Goal: Communication & Community: Answer question/provide support

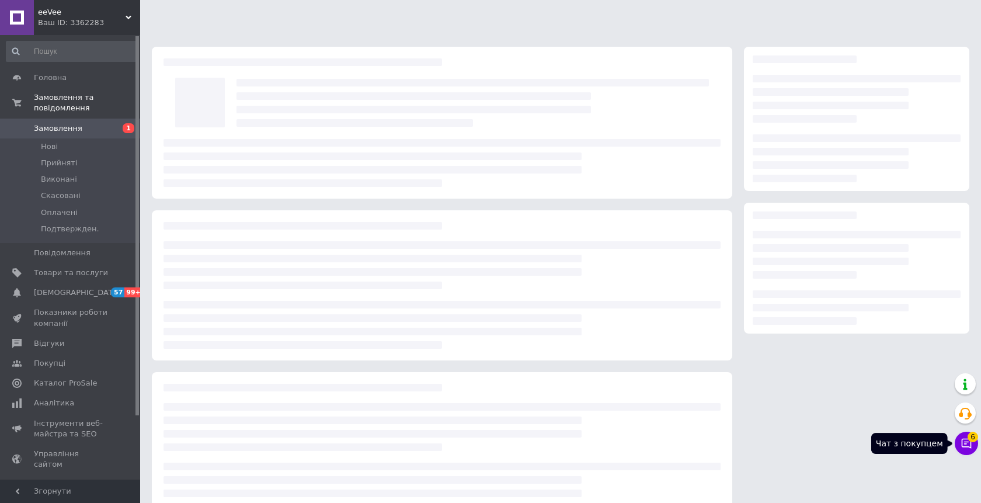
click at [967, 444] on icon at bounding box center [967, 443] width 12 height 12
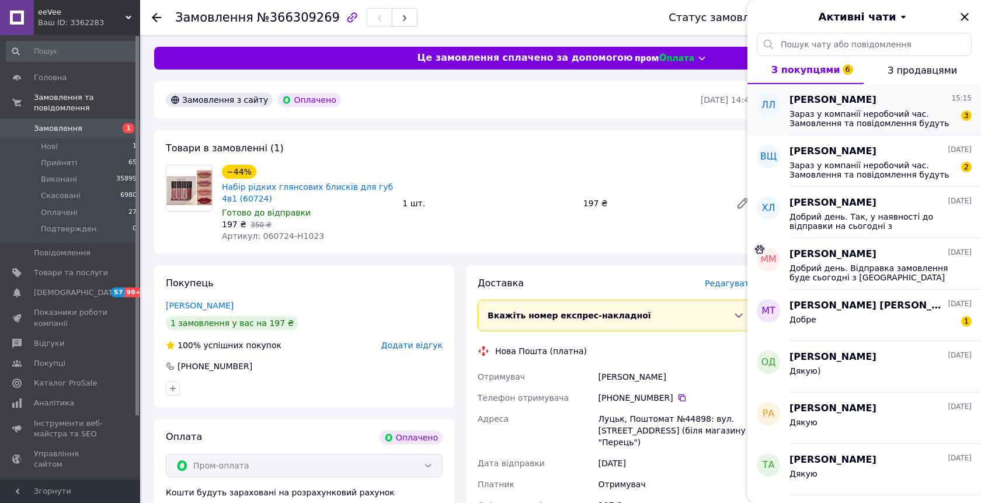
click at [909, 117] on span "Зараз у компанії неробочий час. Замовлення та повідомлення будуть оброблені з 0…" at bounding box center [872, 118] width 166 height 19
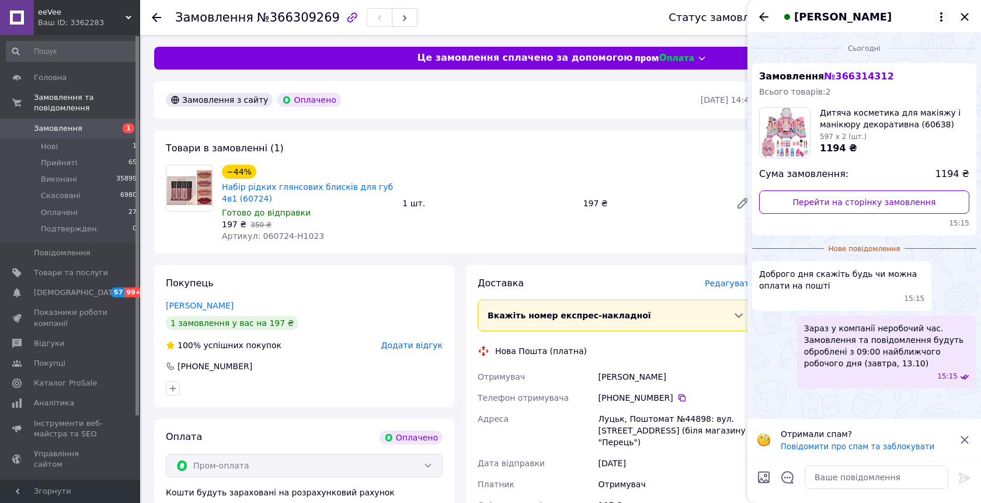
click at [939, 12] on icon at bounding box center [941, 17] width 14 height 14
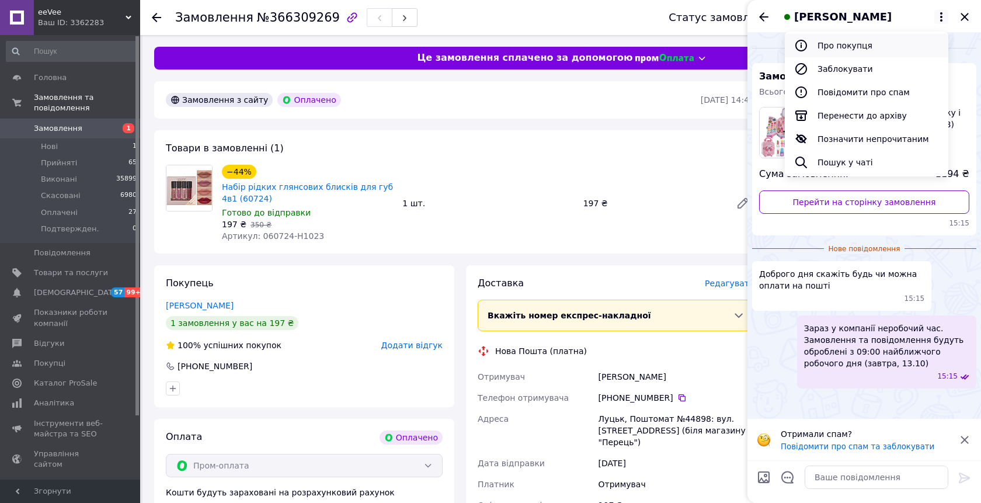
click at [870, 46] on button "Про покупця" at bounding box center [866, 45] width 163 height 23
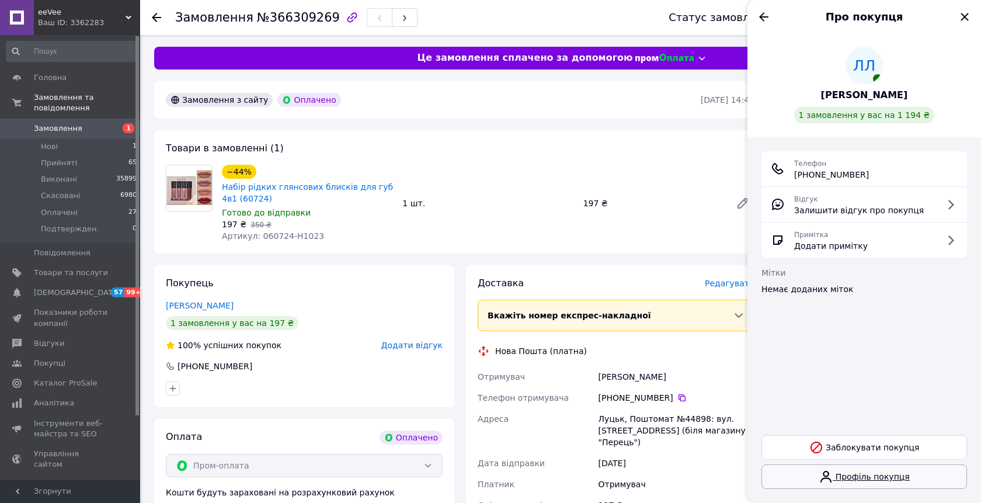
click at [874, 478] on link "Профіль покупця" at bounding box center [864, 476] width 206 height 25
click at [762, 16] on icon "Назад" at bounding box center [763, 16] width 9 height 9
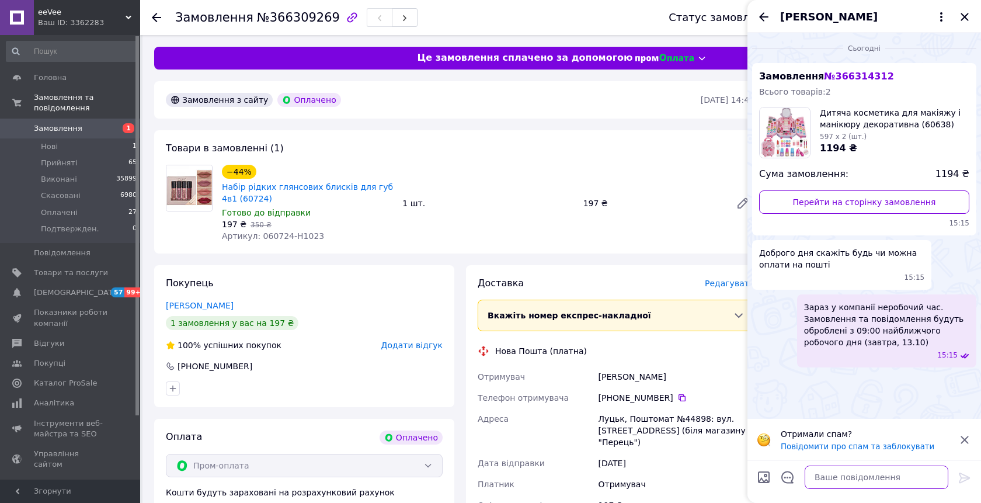
click at [834, 478] on textarea at bounding box center [877, 476] width 144 height 23
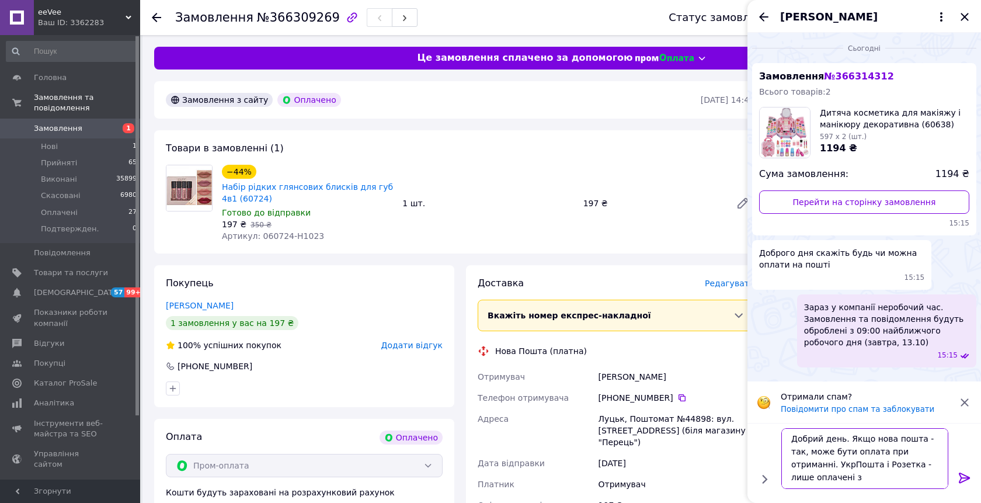
scroll to position [1, 0]
type textarea "Добрий день. Якщо нова пошта - так, може бути оплата при отриманні. УкрПошта і …"
click at [965, 484] on icon at bounding box center [965, 478] width 14 height 14
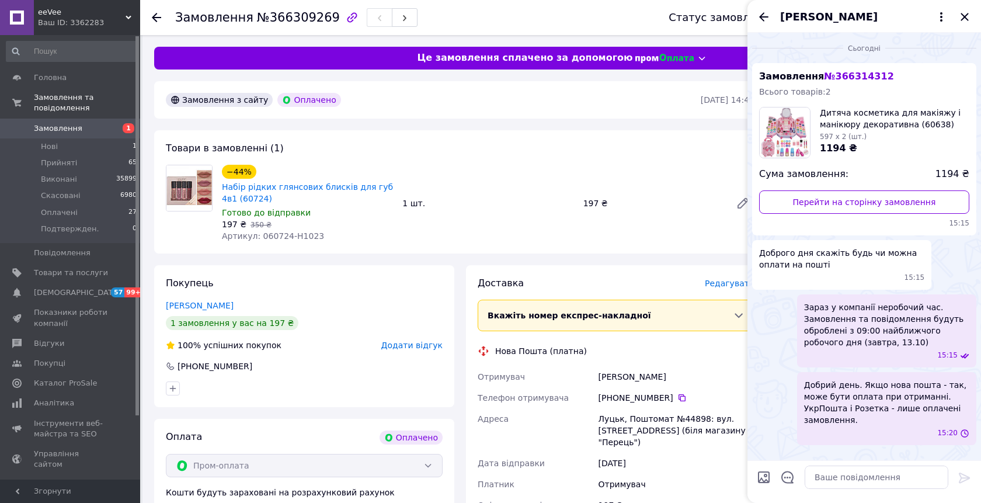
scroll to position [0, 0]
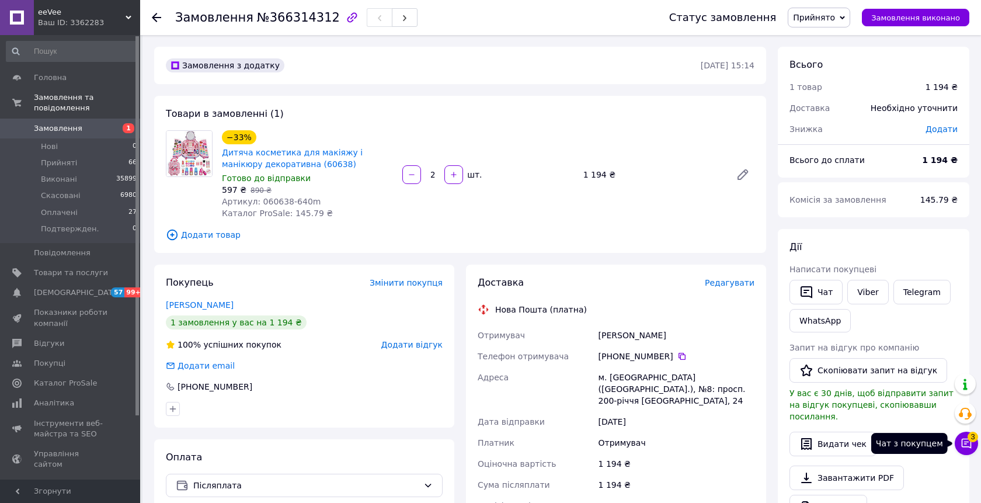
click at [965, 444] on icon at bounding box center [967, 444] width 10 height 10
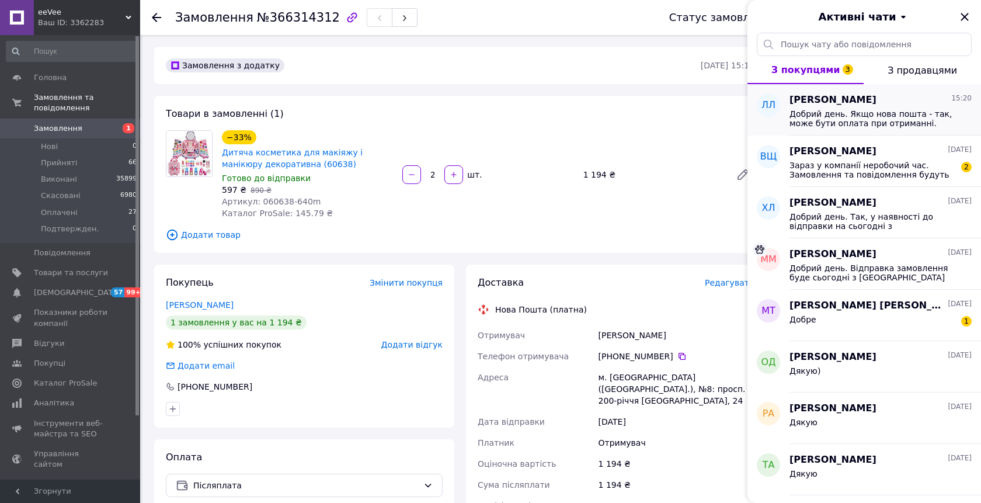
click at [885, 114] on span "Добрий день. Якщо нова пошта - так, може бути оплата при отриманні. УкрПошта і …" at bounding box center [872, 118] width 166 height 19
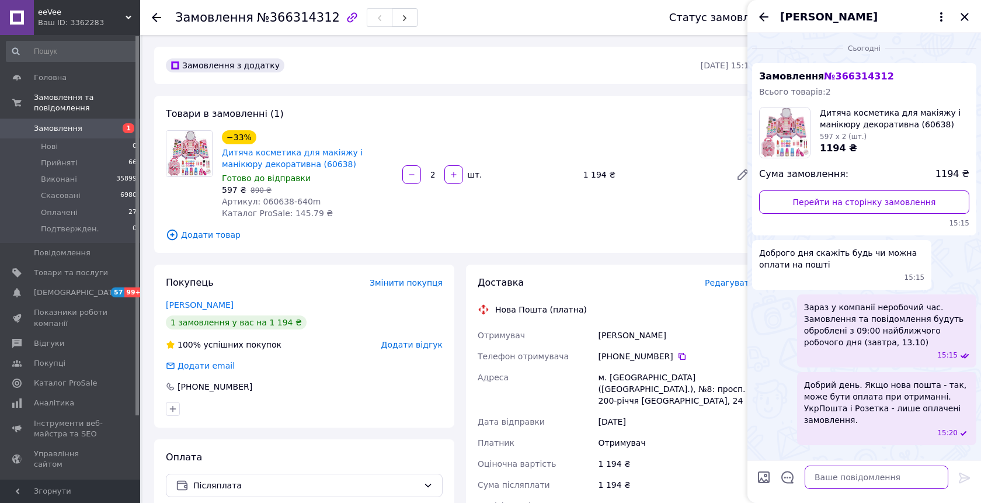
click at [834, 478] on textarea at bounding box center [877, 476] width 144 height 23
type textarea "+ замовлення отримали. Сьогодні відправимо"
click at [959, 475] on icon at bounding box center [964, 477] width 11 height 11
